Goal: Transaction & Acquisition: Purchase product/service

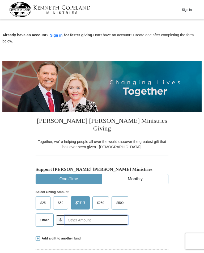
click at [88, 216] on input "text" at bounding box center [96, 220] width 63 height 9
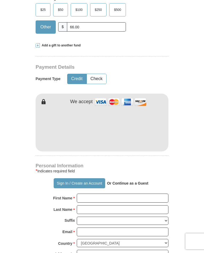
scroll to position [193, 0]
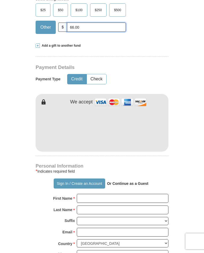
type input "66.00"
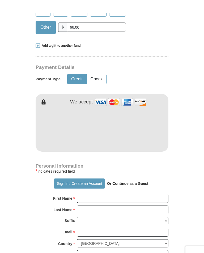
scroll to position [206, 0]
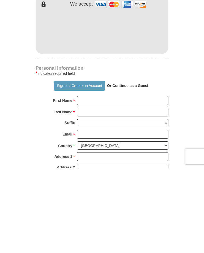
click at [140, 169] on strong "Or Continue as a Guest" at bounding box center [127, 171] width 41 height 4
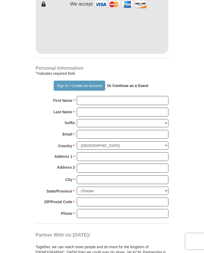
click at [136, 81] on p "Or Continue as a Guest" at bounding box center [127, 85] width 45 height 9
click at [122, 84] on strong "Or Continue as a Guest" at bounding box center [127, 86] width 41 height 4
click at [130, 84] on strong "Or Continue as a Guest" at bounding box center [127, 86] width 41 height 4
click at [131, 84] on strong "Or Continue as a Guest" at bounding box center [127, 86] width 41 height 4
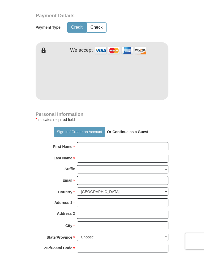
scroll to position [244, 0]
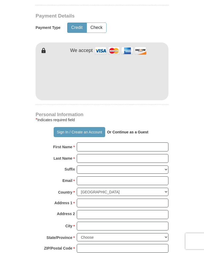
click at [138, 130] on strong "Or Continue as a Guest" at bounding box center [127, 132] width 41 height 4
click at [136, 130] on strong "Or Continue as a Guest" at bounding box center [127, 132] width 41 height 4
click at [133, 130] on strong "Or Continue as a Guest" at bounding box center [127, 132] width 41 height 4
click at [126, 143] on input "First Name *" at bounding box center [123, 147] width 92 height 9
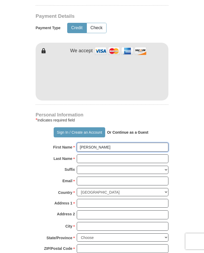
type input "[PERSON_NAME]"
click at [103, 155] on input "Last Name *" at bounding box center [123, 159] width 92 height 9
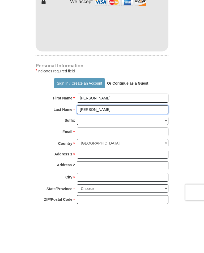
type input "[PERSON_NAME]"
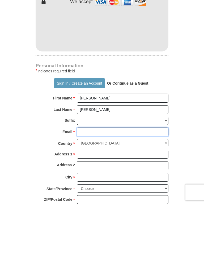
click at [112, 177] on input "Email *" at bounding box center [123, 181] width 92 height 9
type input "[EMAIL_ADDRESS][DOMAIN_NAME]"
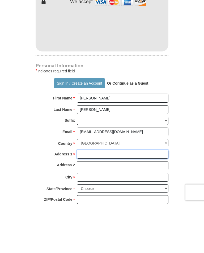
click at [111, 199] on input "Address 1 *" at bounding box center [123, 203] width 92 height 9
type input "[STREET_ADDRESS]"
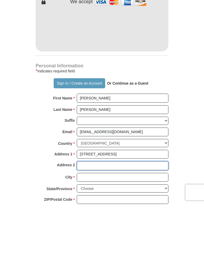
click at [110, 211] on input "Address 2" at bounding box center [123, 215] width 92 height 9
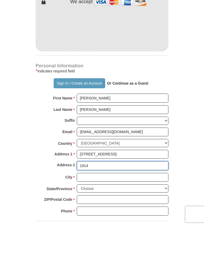
scroll to position [270, 0]
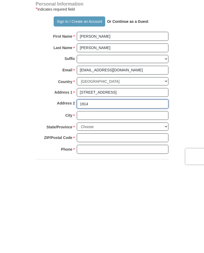
type input "1914"
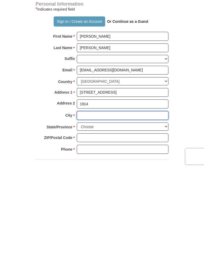
click at [97, 196] on input "City *" at bounding box center [123, 200] width 92 height 9
type input "[GEOGRAPHIC_DATA]"
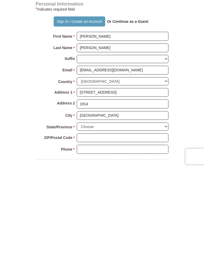
click at [115, 208] on select "Choose [US_STATE] [US_STATE] [US_STATE] [US_STATE] [US_STATE] Armed Forces Amer…" at bounding box center [123, 212] width 92 height 8
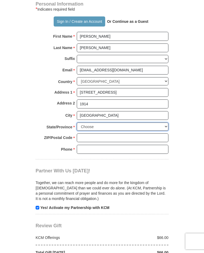
select select "[GEOGRAPHIC_DATA]"
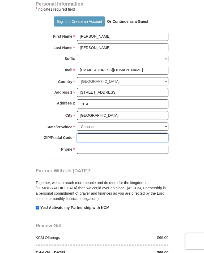
click at [95, 134] on input "ZIP/Postal Code *" at bounding box center [123, 138] width 92 height 9
type input "77070"
click at [125, 145] on input "Phone * *" at bounding box center [123, 149] width 92 height 9
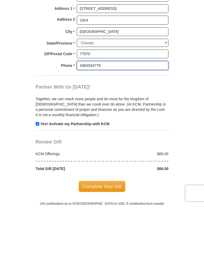
scroll to position [391, 0]
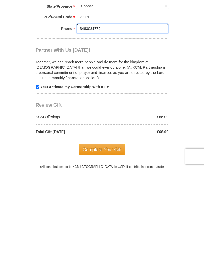
type input "3463034779"
click at [118, 229] on span "Complete Your Gift" at bounding box center [102, 234] width 47 height 11
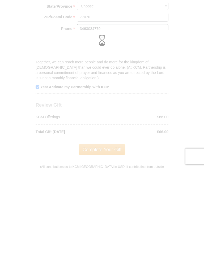
scroll to position [476, 0]
